Goal: Task Accomplishment & Management: Manage account settings

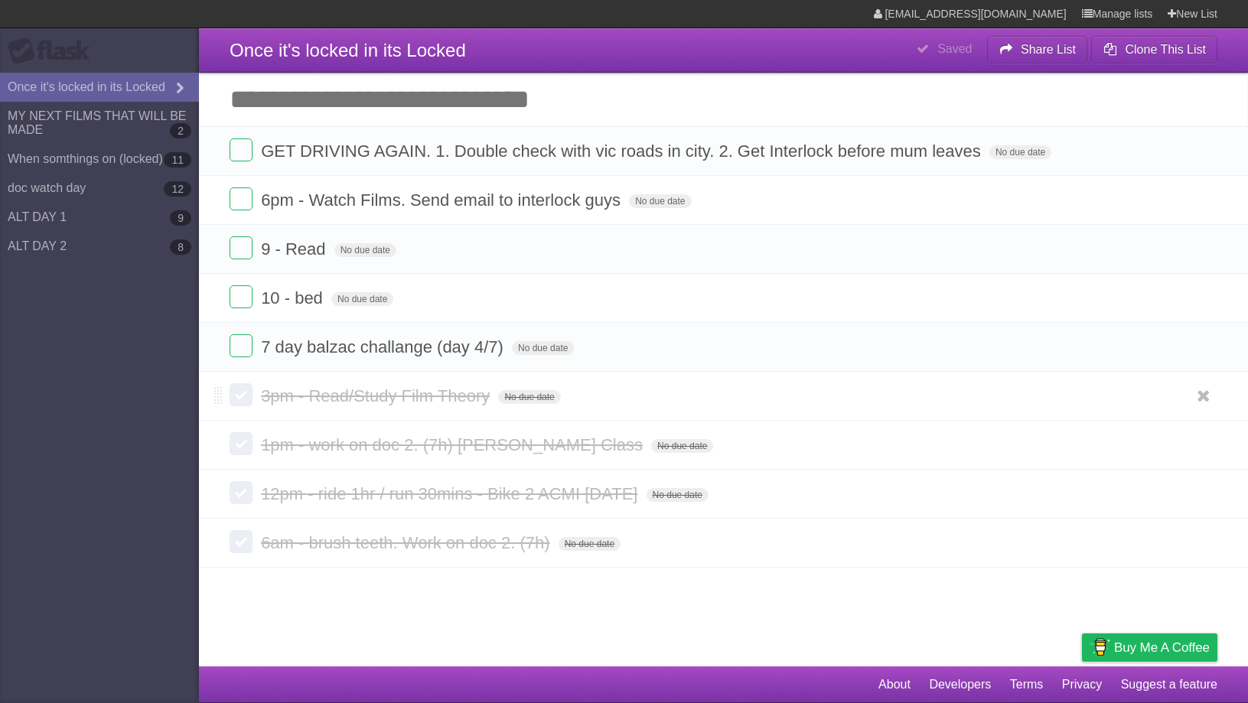
click at [251, 402] on label at bounding box center [241, 394] width 23 height 23
click at [247, 448] on label at bounding box center [241, 443] width 23 height 23
click at [243, 502] on label at bounding box center [241, 492] width 23 height 23
click at [239, 552] on label at bounding box center [241, 541] width 23 height 23
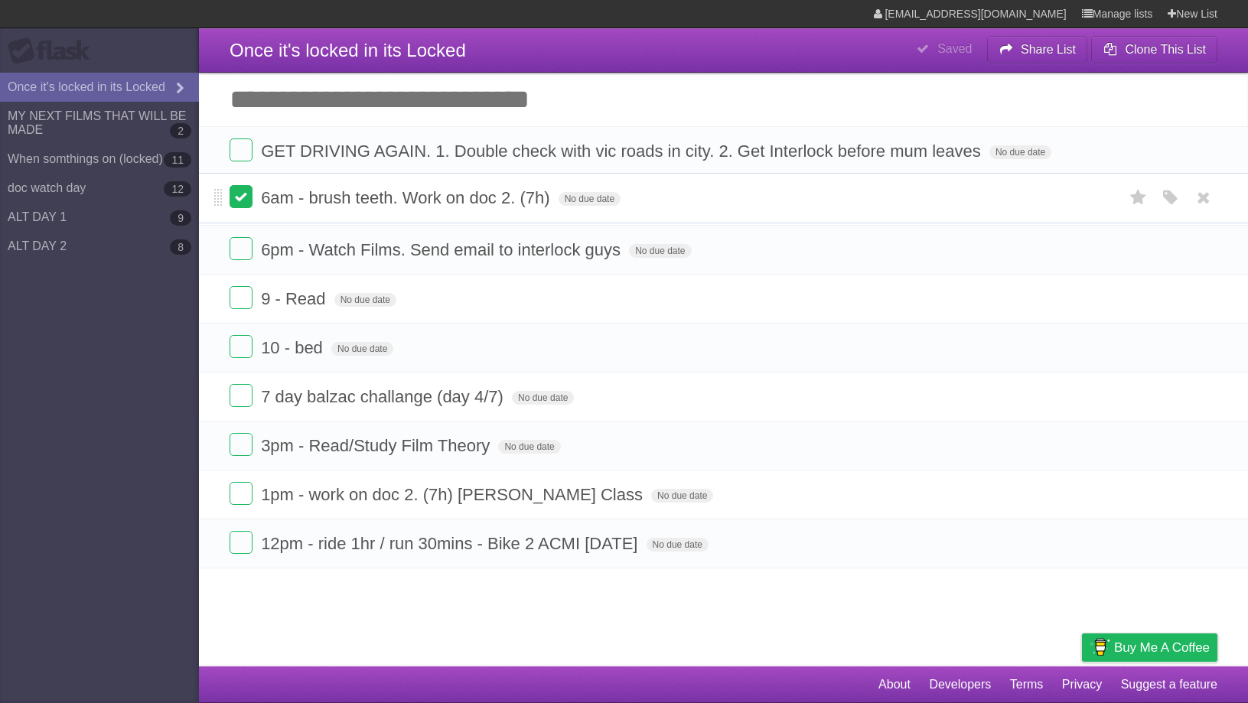
drag, startPoint x: 222, startPoint y: 550, endPoint x: 241, endPoint y: 197, distance: 354.0
click at [241, 197] on form "6am - brush teeth. Work on doc 2. (7h) No due date White Red Blue Green Purple …" at bounding box center [724, 197] width 988 height 25
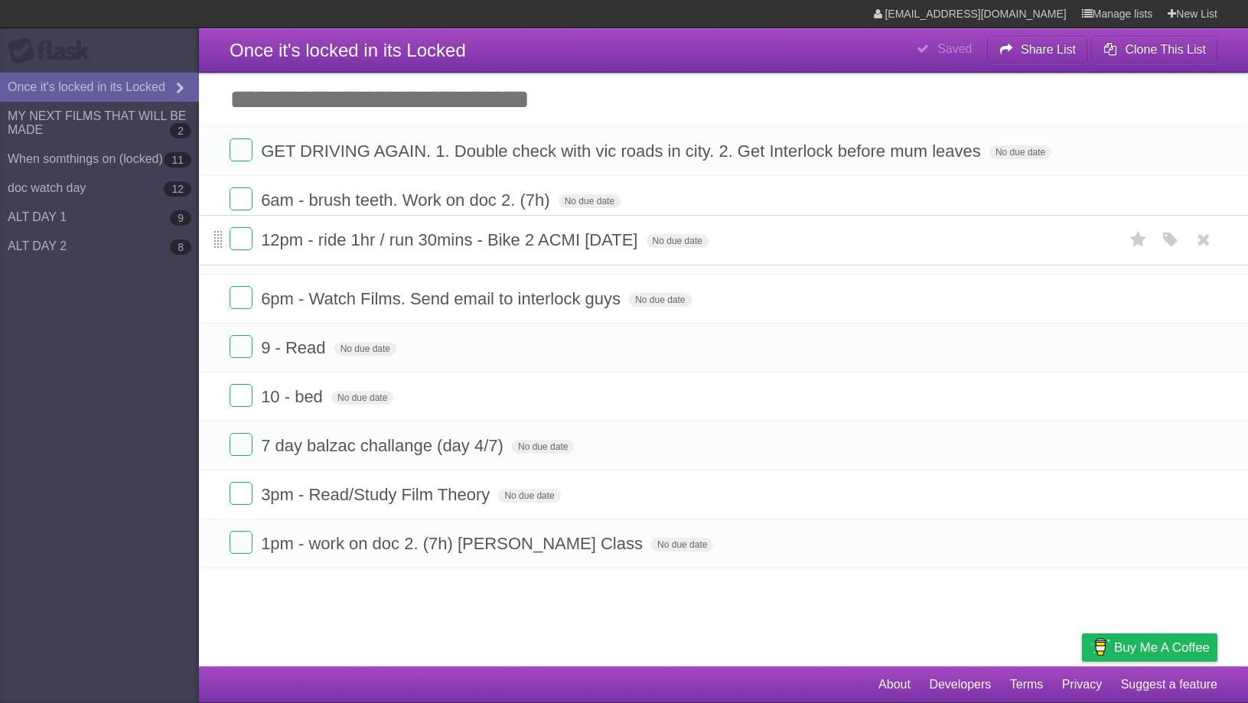
drag, startPoint x: 217, startPoint y: 548, endPoint x: 217, endPoint y: 237, distance: 310.6
click at [217, 237] on span at bounding box center [218, 240] width 8 height 18
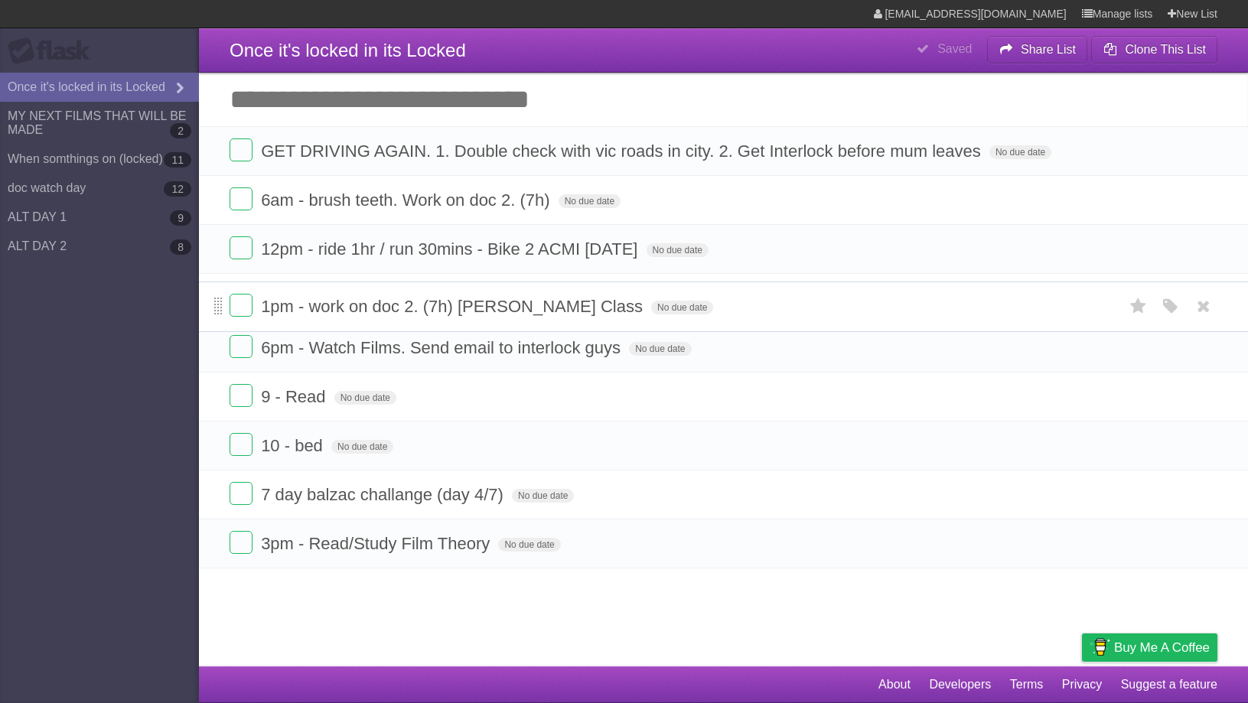
drag, startPoint x: 220, startPoint y: 552, endPoint x: 220, endPoint y: 308, distance: 244.1
click at [220, 308] on span at bounding box center [218, 307] width 8 height 18
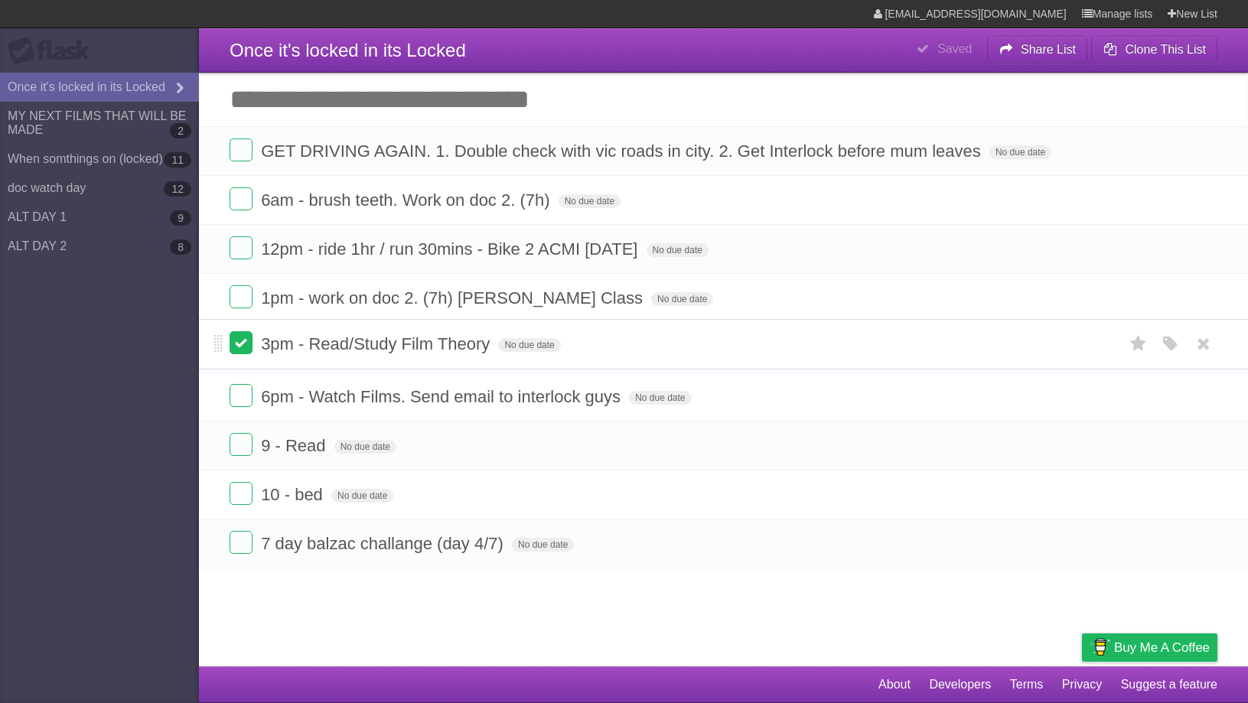
drag, startPoint x: 217, startPoint y: 546, endPoint x: 243, endPoint y: 339, distance: 209.1
click at [243, 339] on form "3pm - Read/Study Film Theory No due date White Red Blue Green Purple Orange" at bounding box center [724, 343] width 988 height 25
click at [479, 552] on span "7 day balzac challange (day 4/7)" at bounding box center [384, 542] width 246 height 19
click at [485, 552] on input "**********" at bounding box center [396, 544] width 271 height 20
type input "**********"
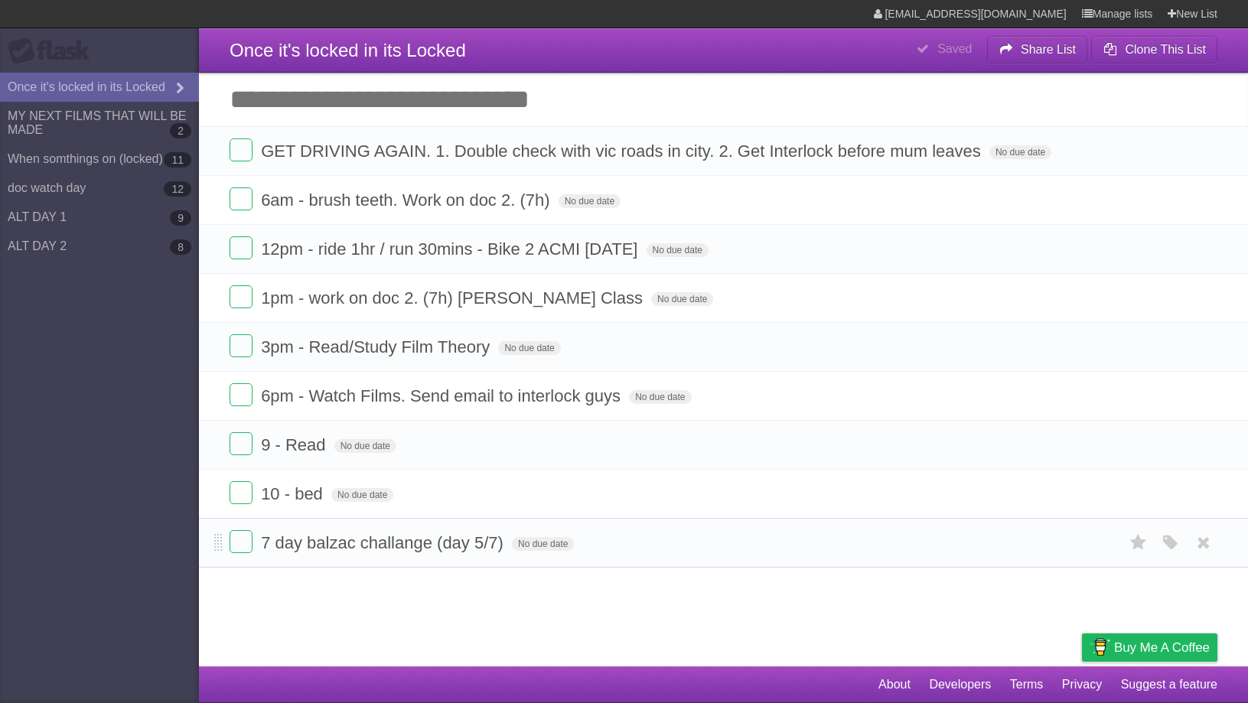
click at [495, 568] on li "7 day balzac challange (day 5/7) No due date White Red Blue Green Purple Orange" at bounding box center [723, 543] width 1049 height 50
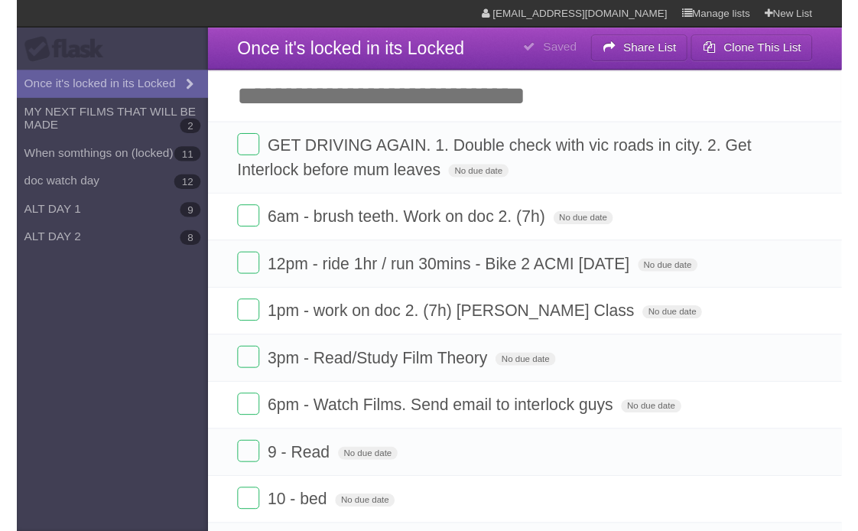
scroll to position [103, 0]
